Goal: Use online tool/utility: Use online tool/utility

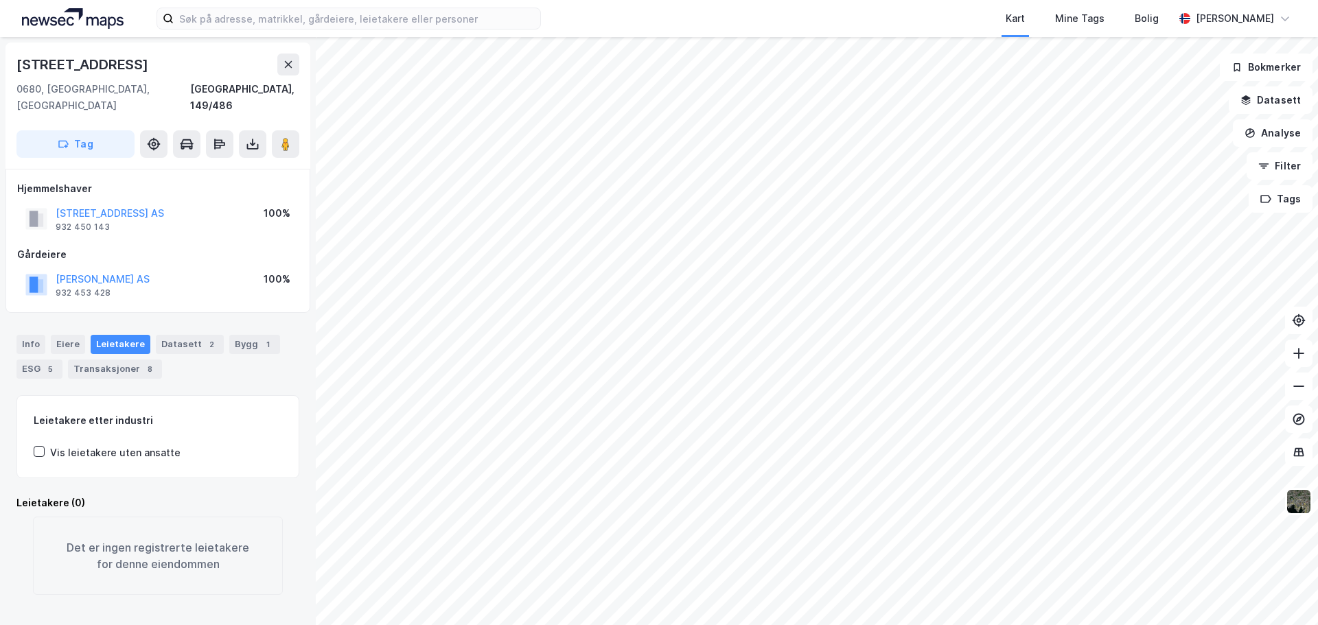
click at [965, 625] on html "Kart Mine Tags Bolig [PERSON_NAME] [STREET_ADDRESS], 149/486 Tag Hjemmelshaver …" at bounding box center [659, 312] width 1318 height 625
click at [1276, 142] on button "Analyse" at bounding box center [1273, 132] width 80 height 27
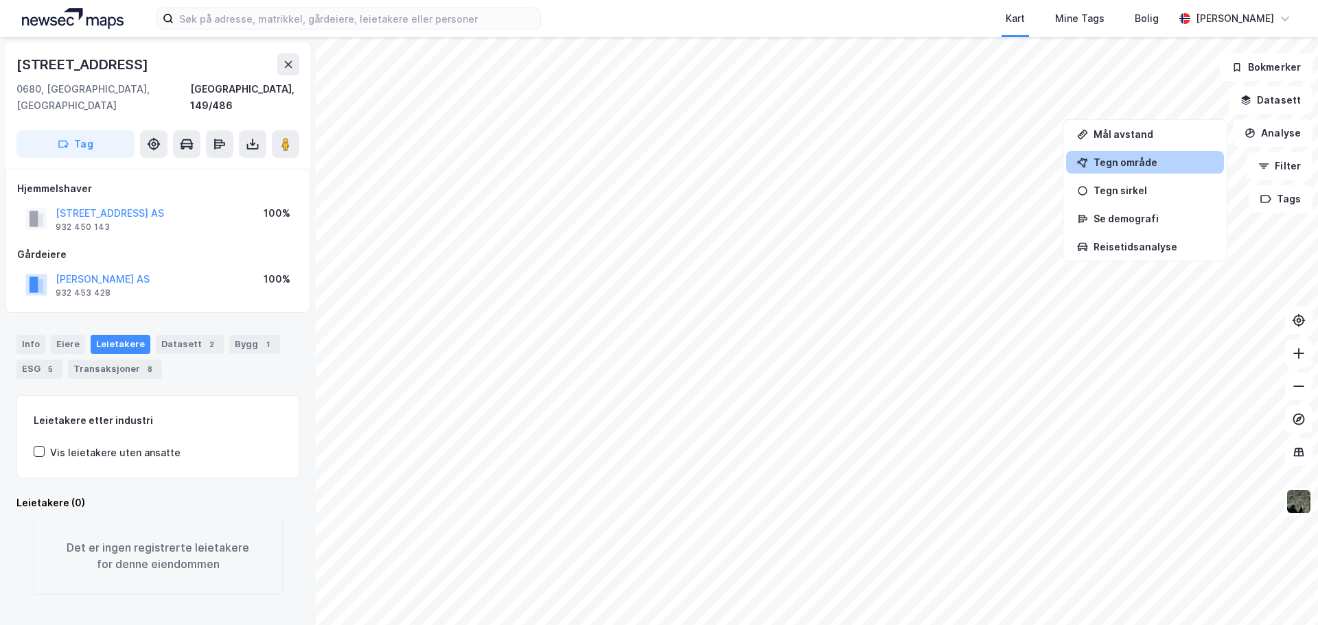
click at [1100, 158] on div "Tegn område" at bounding box center [1153, 163] width 119 height 12
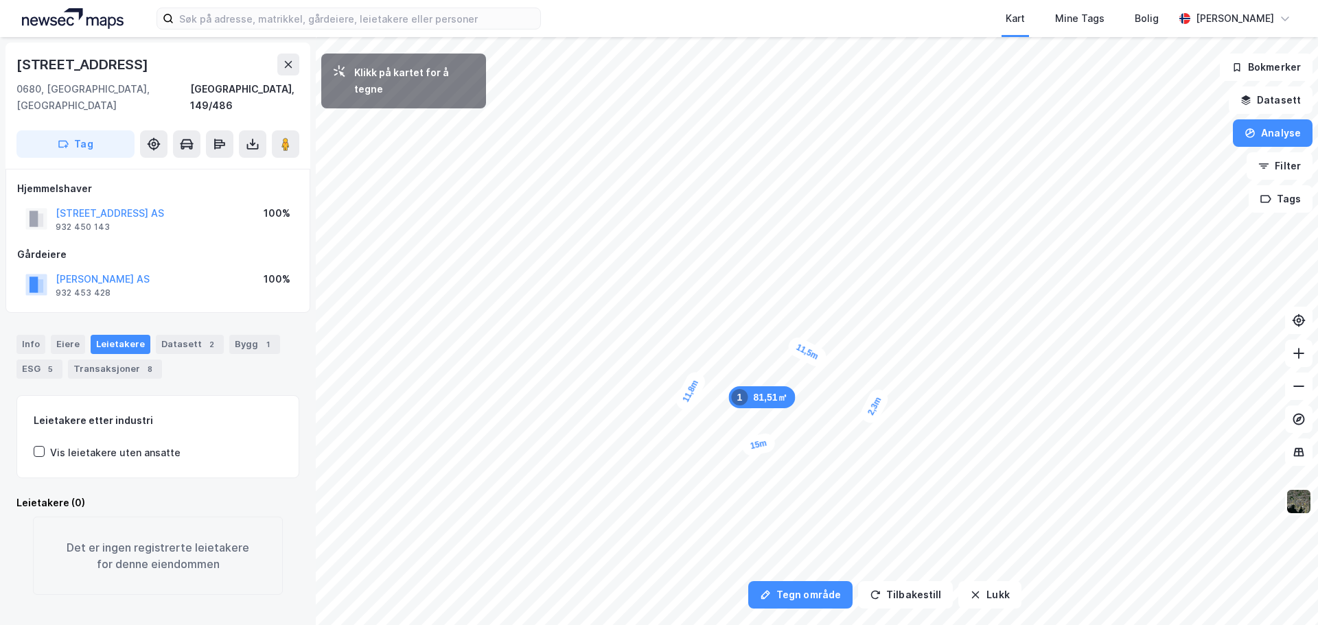
click at [866, 422] on div "2,3m" at bounding box center [875, 407] width 34 height 40
click at [884, 433] on div "1,5m" at bounding box center [876, 428] width 40 height 34
click at [825, 496] on div "1,5m" at bounding box center [834, 501] width 40 height 32
